Goal: Find specific page/section: Find specific page/section

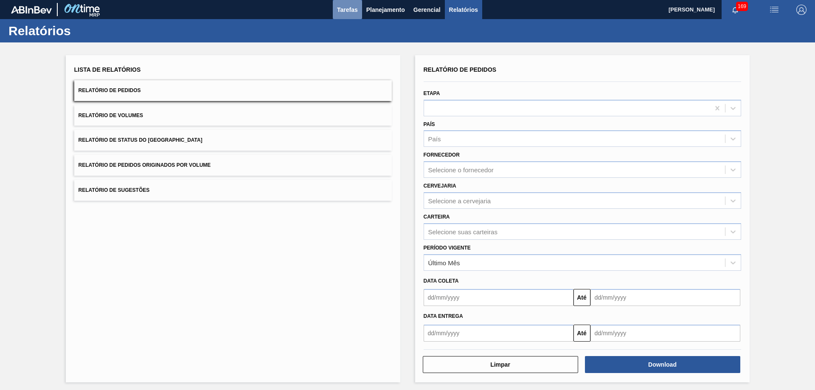
click at [352, 9] on span "Tarefas" at bounding box center [347, 10] width 21 height 10
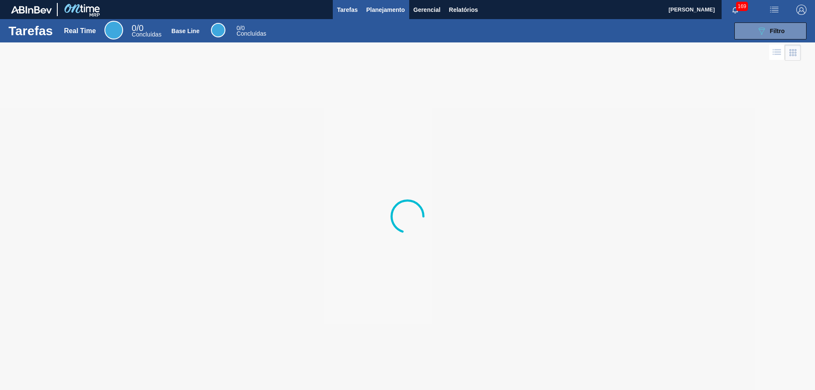
click at [382, 8] on span "Planejamento" at bounding box center [385, 10] width 39 height 10
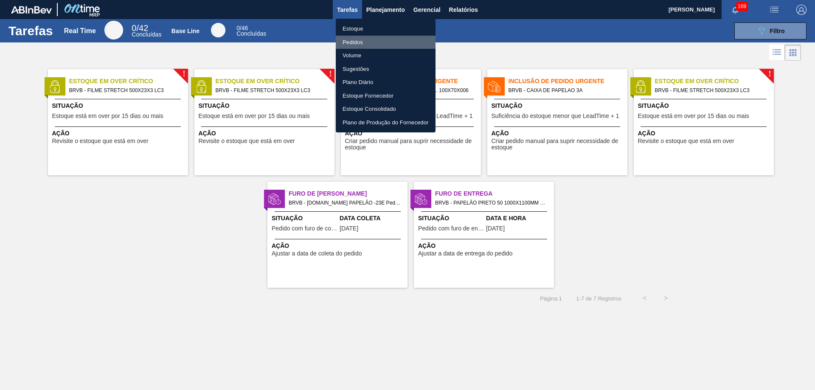
click at [354, 43] on li "Pedidos" at bounding box center [386, 43] width 100 height 14
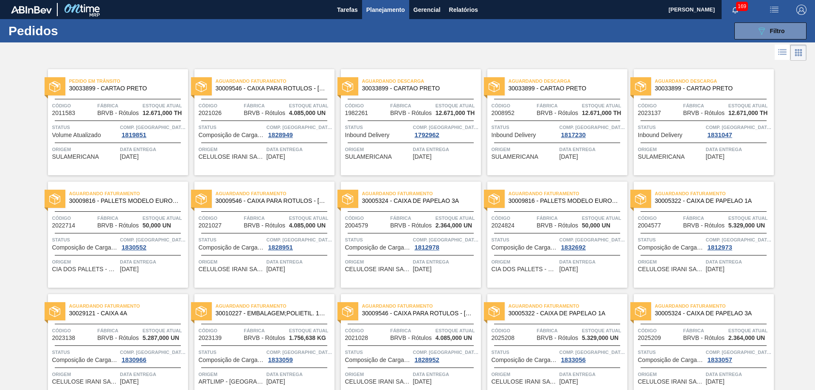
click at [121, 218] on span "Fábrica" at bounding box center [118, 218] width 43 height 8
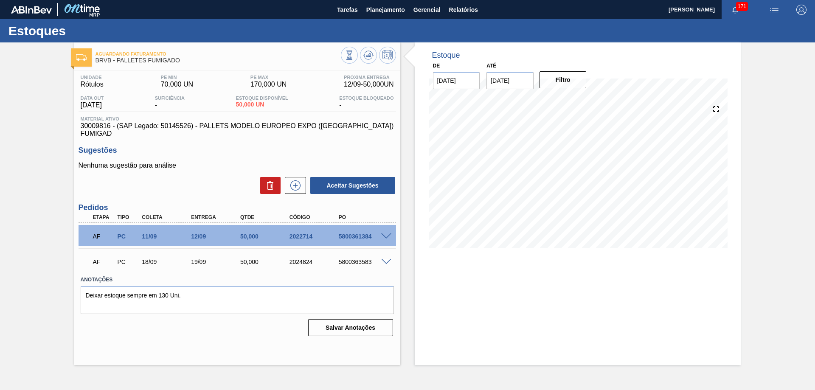
click at [740, 9] on span "171" at bounding box center [742, 6] width 12 height 9
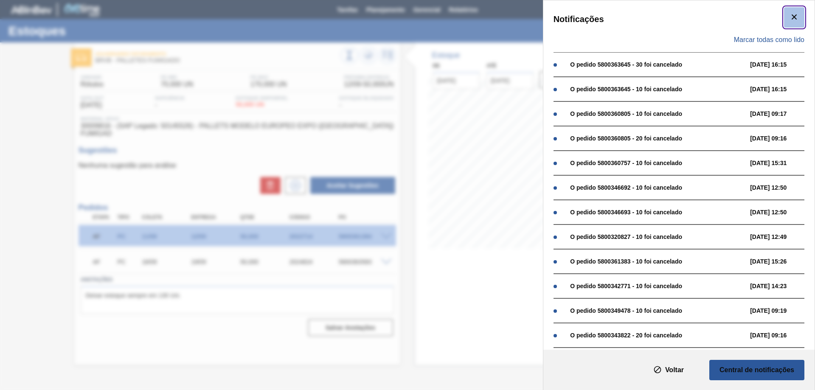
click at [791, 16] on icon "botão de ícone" at bounding box center [793, 16] width 5 height 5
